Goal: Information Seeking & Learning: Learn about a topic

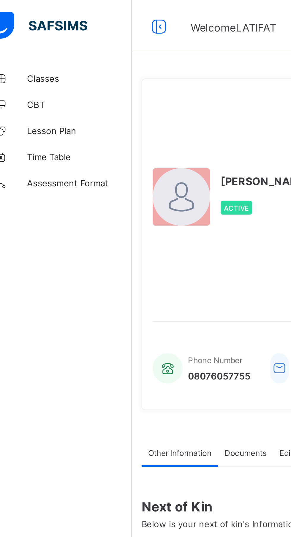
click at [33, 33] on span "Classes" at bounding box center [48, 35] width 48 height 5
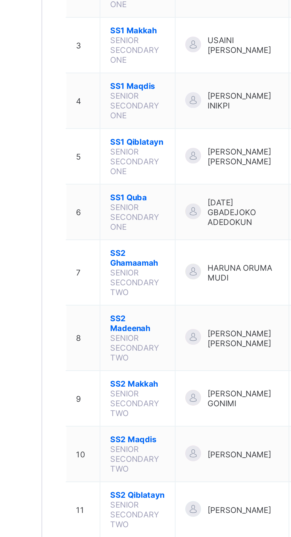
click at [114, 337] on span "SS2 Maqdis" at bounding box center [114, 339] width 25 height 4
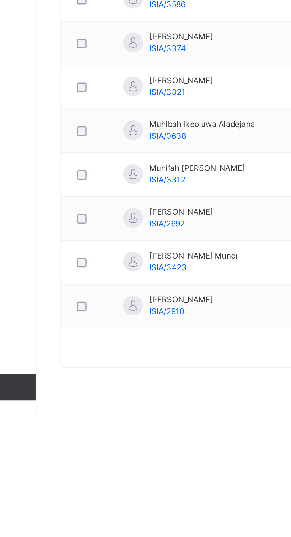
click at [134, 486] on span "[PERSON_NAME]" at bounding box center [137, 484] width 29 height 5
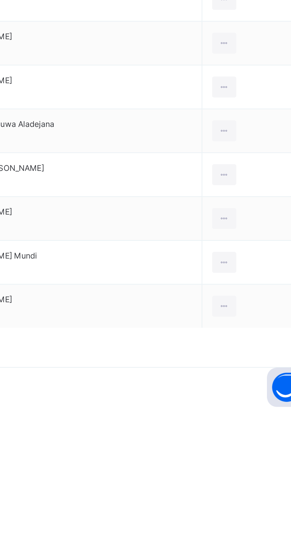
click at [247, 488] on icon at bounding box center [247, 487] width 5 height 5
click at [187, 484] on td "[PERSON_NAME] [PERSON_NAME]/2910" at bounding box center [172, 488] width 132 height 20
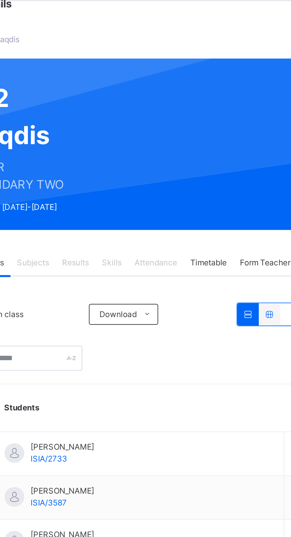
click at [150, 142] on div "Results" at bounding box center [143, 143] width 18 height 12
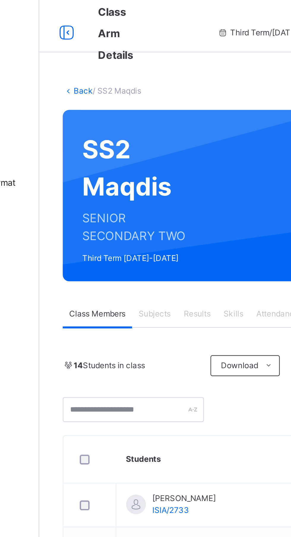
click at [146, 143] on span "Results" at bounding box center [143, 142] width 12 height 5
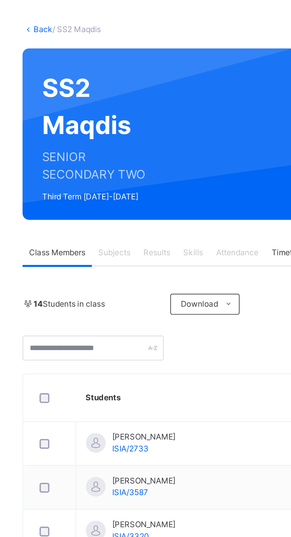
click at [145, 144] on span "Results" at bounding box center [143, 142] width 12 height 5
click at [143, 143] on span "Results" at bounding box center [143, 142] width 12 height 5
click at [137, 173] on div "14 Students in class Download Pdf Report Excel Report Transfer students" at bounding box center [181, 176] width 198 height 31
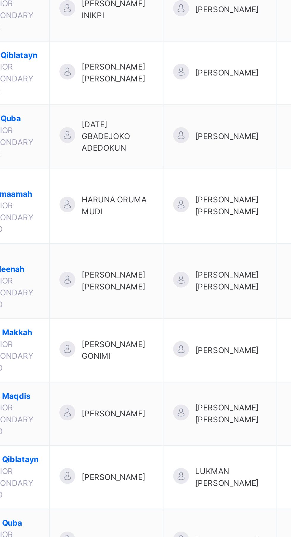
click at [172, 382] on span "[PERSON_NAME]" at bounding box center [160, 384] width 29 height 5
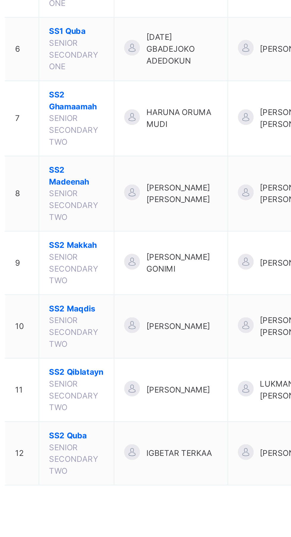
click at [163, 386] on td "[PERSON_NAME]" at bounding box center [158, 385] width 52 height 29
click at [168, 382] on span "[PERSON_NAME]" at bounding box center [160, 384] width 29 height 5
click at [147, 382] on div "[PERSON_NAME]" at bounding box center [157, 385] width 42 height 9
click at [125, 379] on td "SS2 Maqdis SENIOR SECONDARY TWO" at bounding box center [115, 385] width 34 height 29
click at [175, 382] on span "[PERSON_NAME]" at bounding box center [160, 384] width 29 height 5
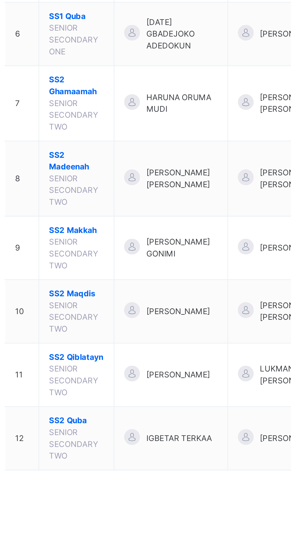
click at [175, 382] on span "[PERSON_NAME]" at bounding box center [160, 384] width 29 height 5
click at [171, 382] on span "[PERSON_NAME]" at bounding box center [160, 384] width 29 height 5
click at [167, 382] on span "[PERSON_NAME]" at bounding box center [160, 384] width 29 height 5
click at [196, 385] on td "[PERSON_NAME] [PERSON_NAME]" at bounding box center [209, 385] width 52 height 29
click at [132, 381] on td "SS2 Maqdis SENIOR SECONDARY TWO" at bounding box center [115, 385] width 34 height 29
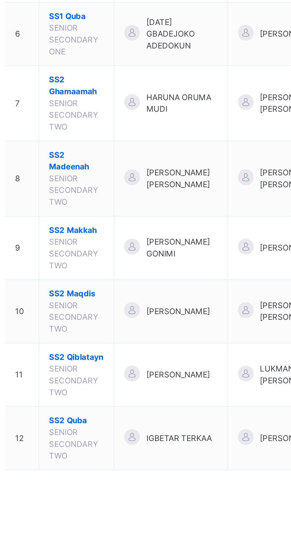
click at [122, 381] on span "SENIOR SECONDARY TWO" at bounding box center [113, 387] width 22 height 15
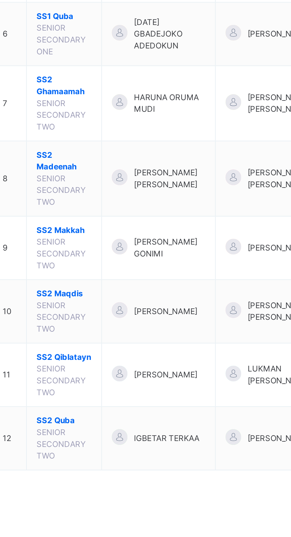
click at [154, 382] on span "[PERSON_NAME]" at bounding box center [160, 384] width 29 height 5
click at [126, 383] on td "SS2 Maqdis SENIOR SECONDARY TWO" at bounding box center [115, 385] width 34 height 29
click at [136, 318] on td "[PERSON_NAME] [PERSON_NAME]" at bounding box center [158, 325] width 52 height 34
